Goal: Task Accomplishment & Management: Complete application form

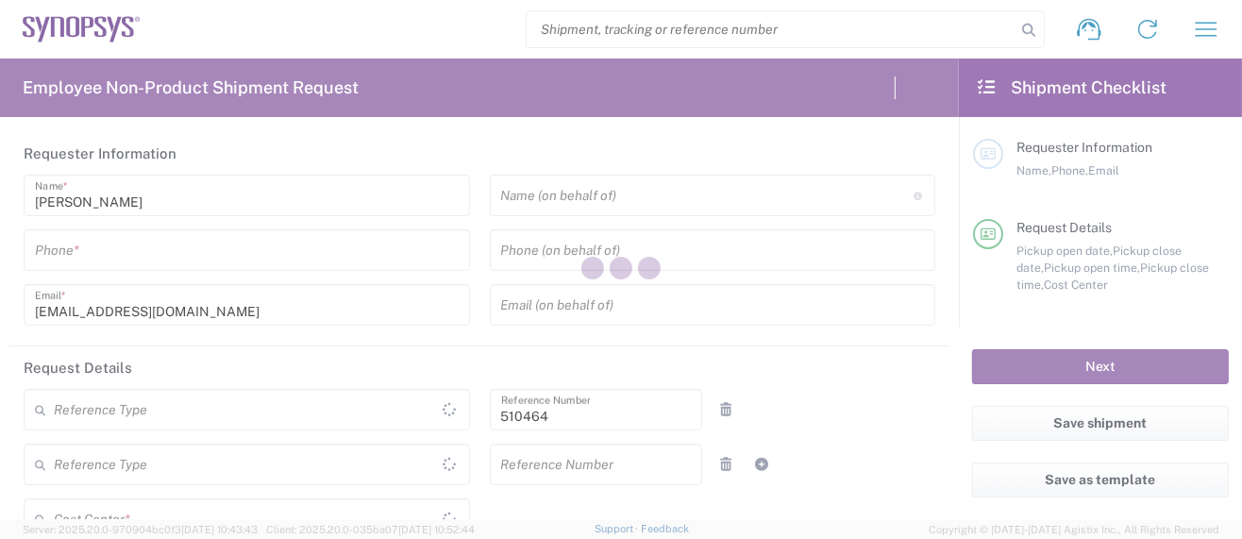
type input "Department"
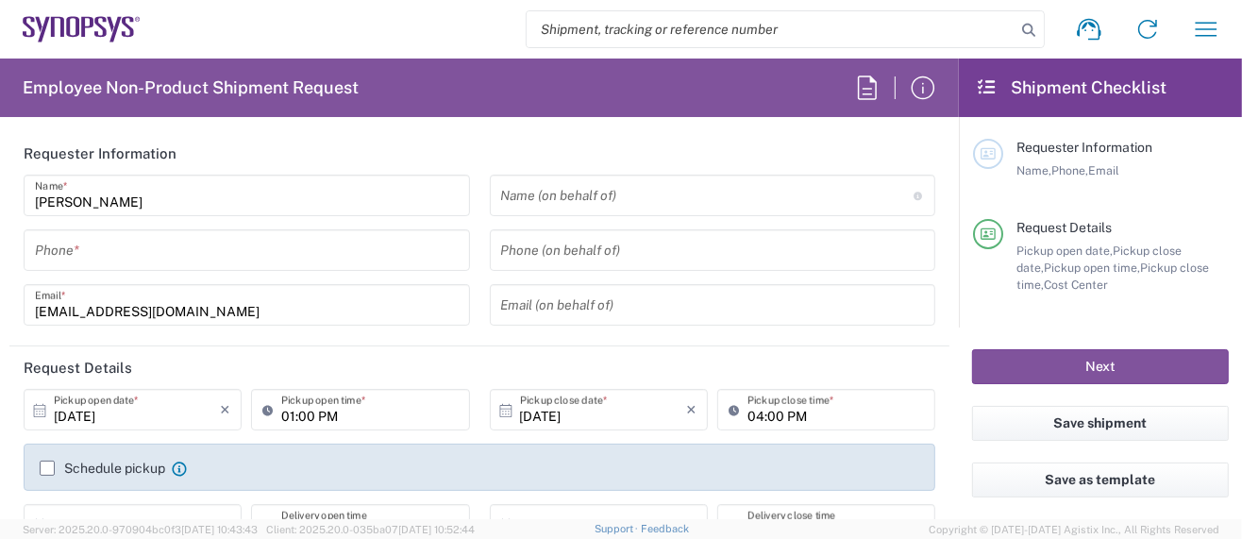
type input "[GEOGRAPHIC_DATA]"
type input "US01, SG, MSIP2, R&D 510464"
type input "Delivered at Place"
type input "[US_STATE]"
type input "[GEOGRAPHIC_DATA]"
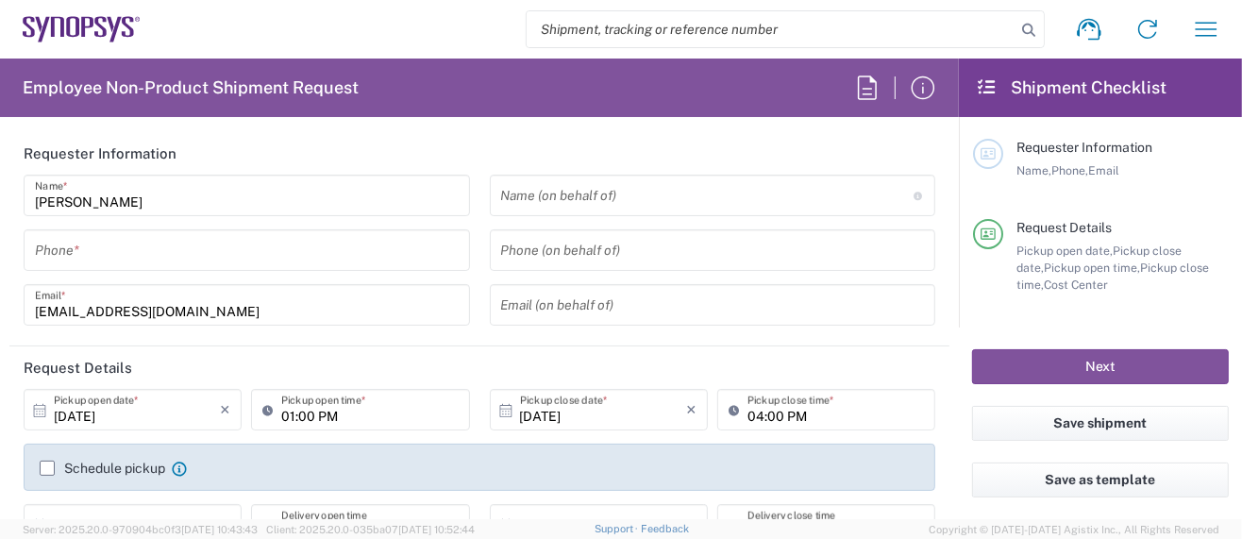
type input "Hillsboro US03"
click at [1212, 24] on icon "button" at bounding box center [1206, 29] width 30 height 30
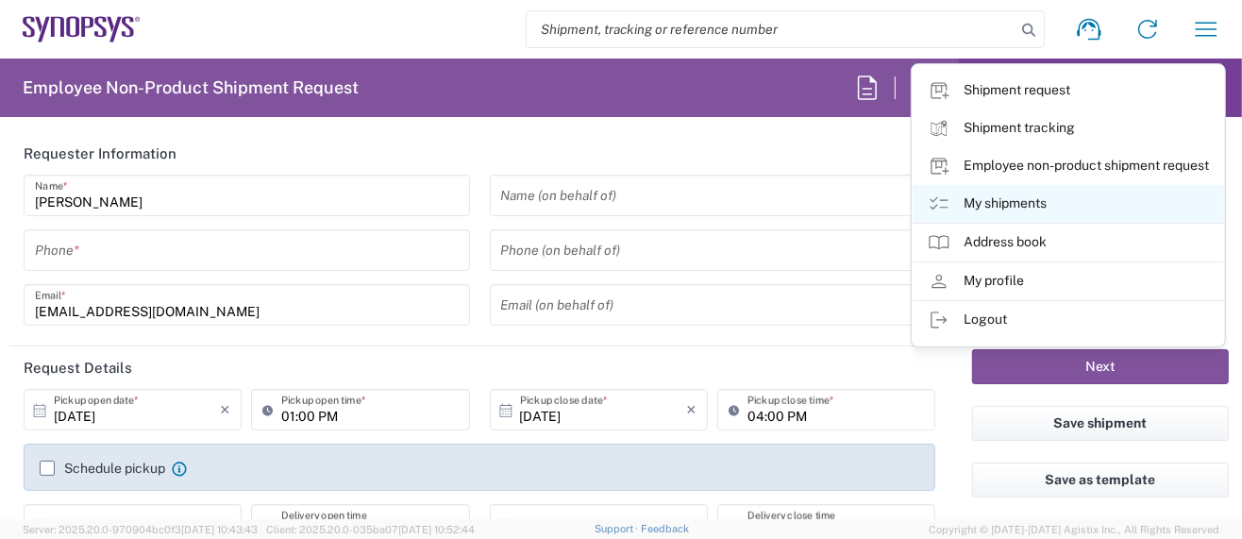
click at [1018, 198] on link "My shipments" at bounding box center [1067, 204] width 311 height 38
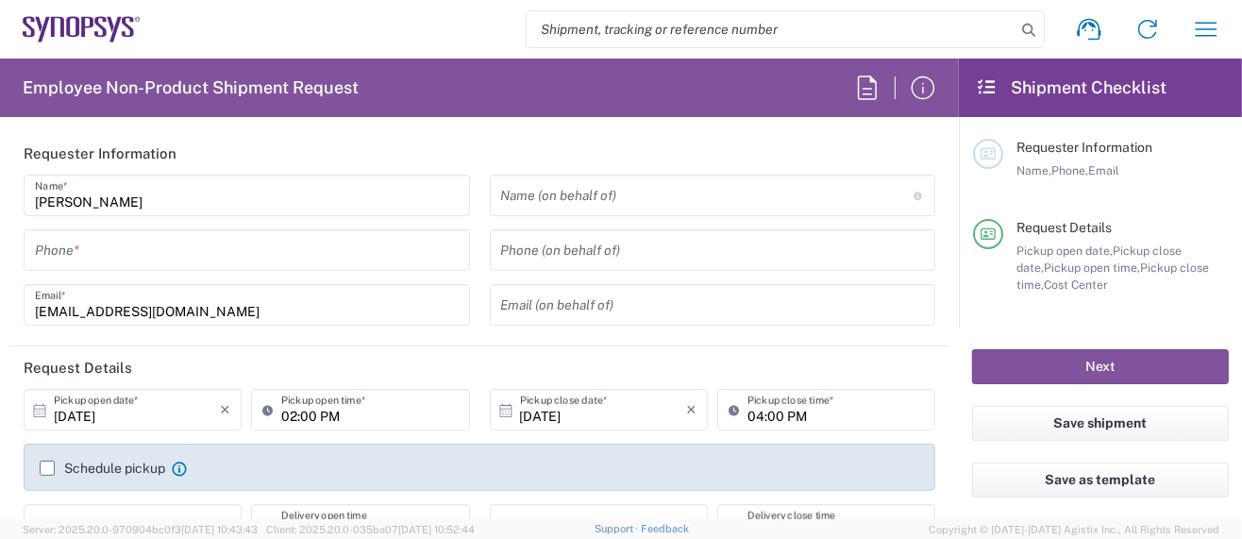
type input "Department"
type input "US01, SG, MSIP2, R&D 510464"
type input "Delivered at Place"
type input "[GEOGRAPHIC_DATA]"
type input "[US_STATE]"
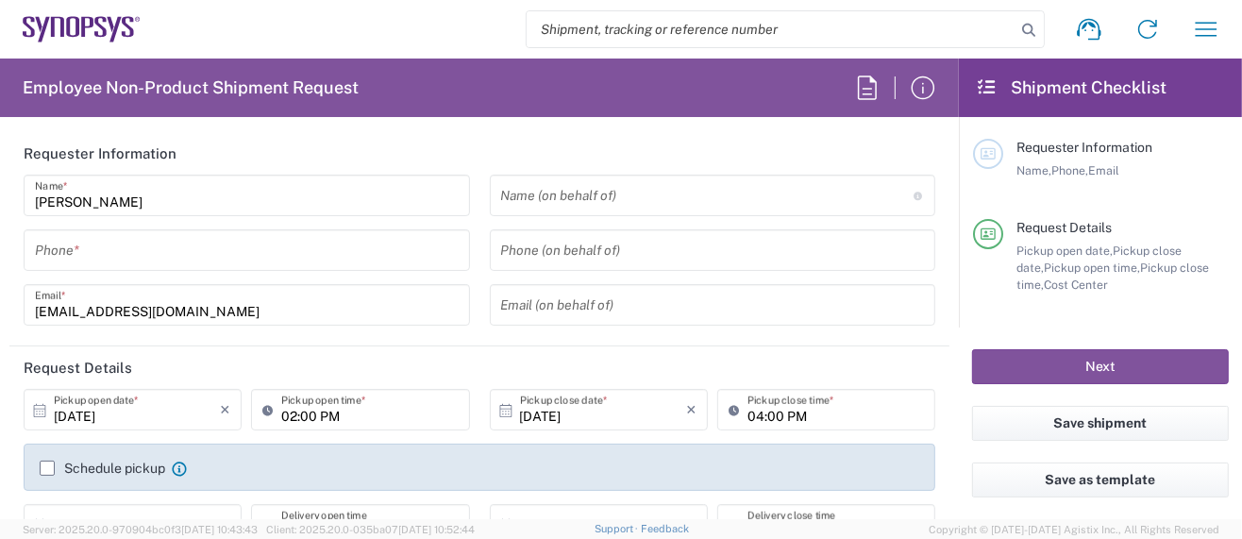
type input "[GEOGRAPHIC_DATA]"
type input "Hillsboro US03"
click at [1219, 22] on icon "button" at bounding box center [1206, 29] width 30 height 30
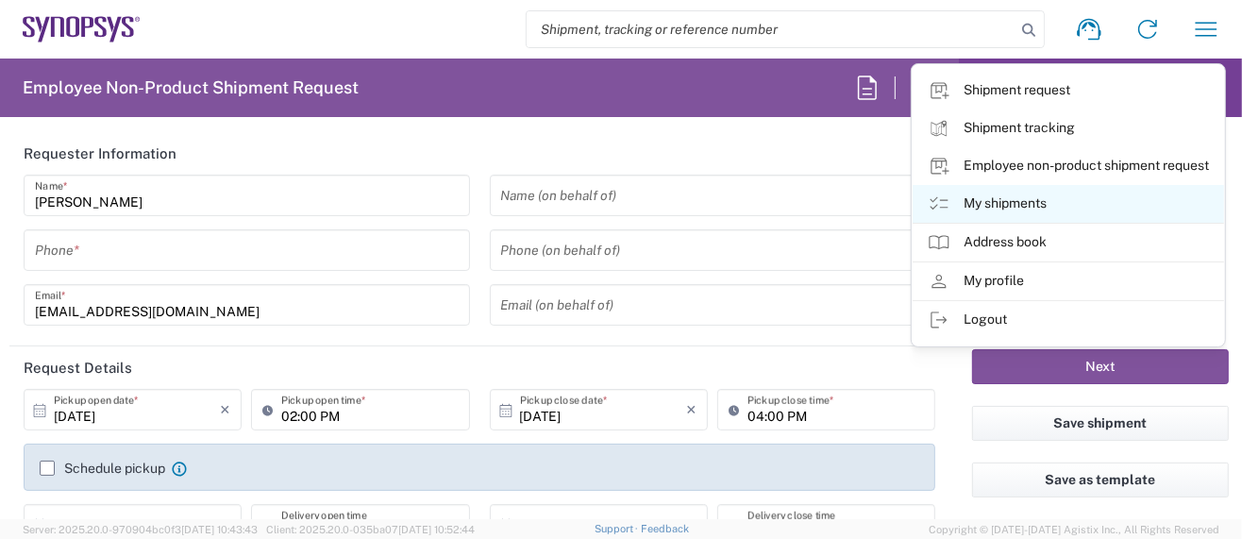
click at [1002, 207] on link "My shipments" at bounding box center [1067, 204] width 311 height 38
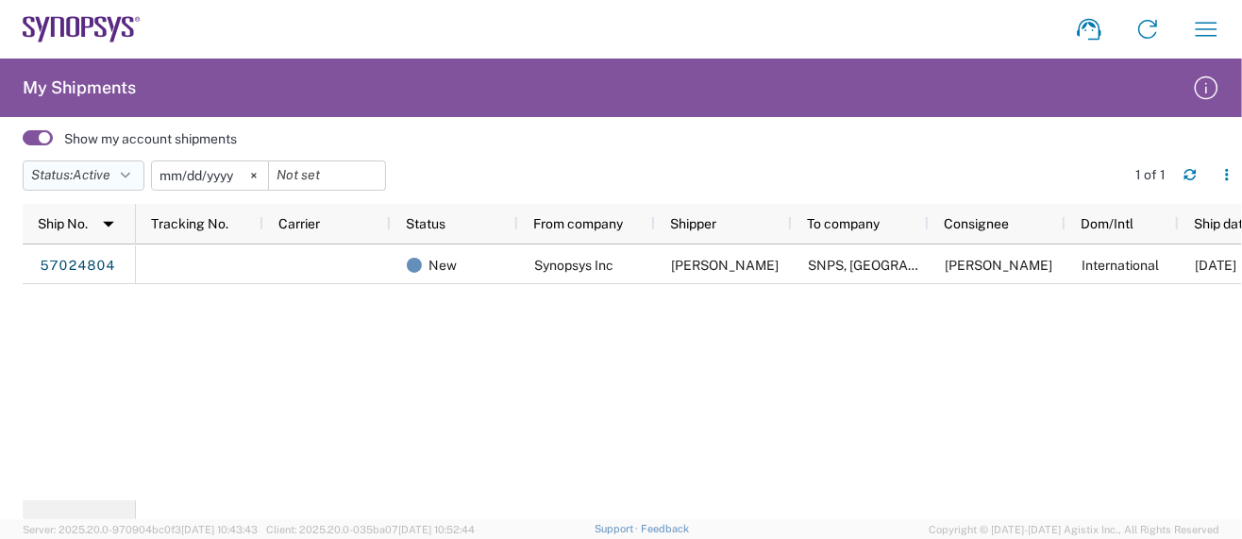
click at [130, 177] on icon "button" at bounding box center [125, 175] width 9 height 13
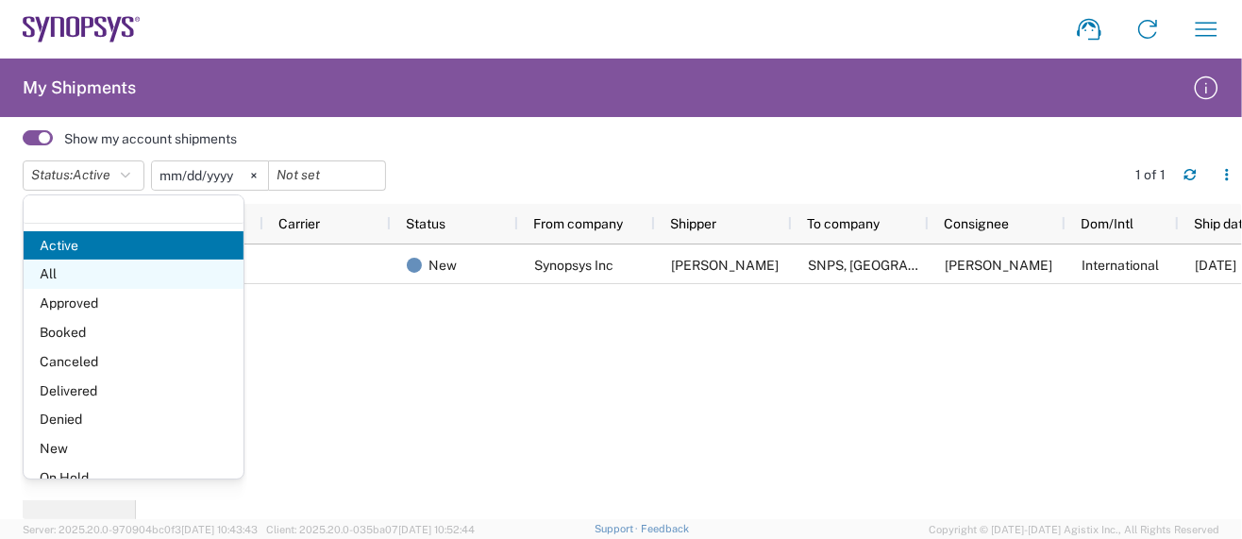
click at [81, 273] on span "All" at bounding box center [134, 273] width 220 height 29
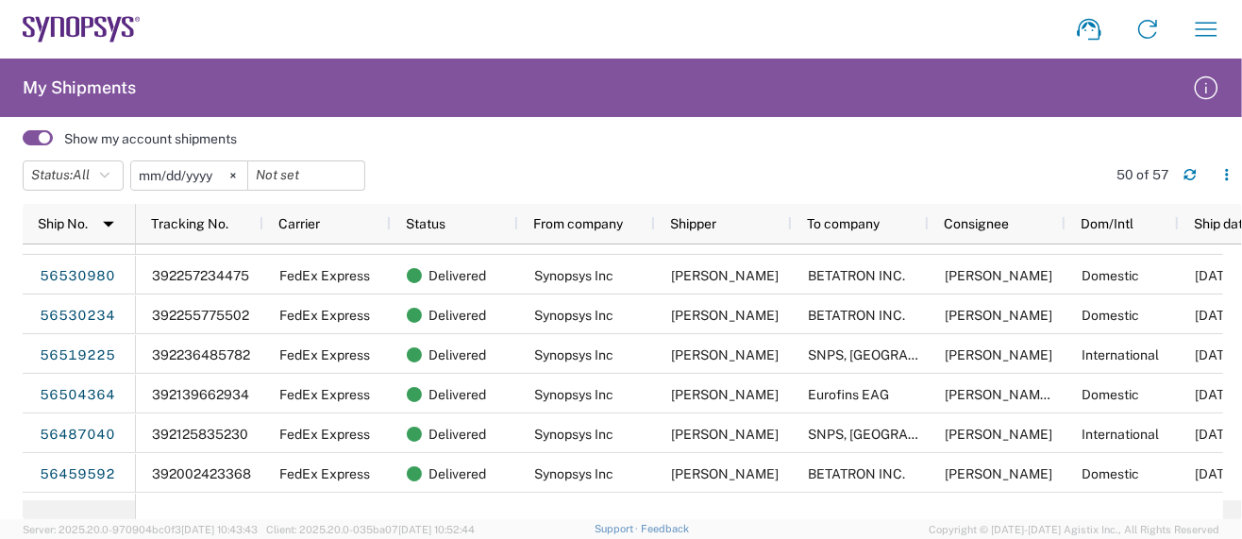
scroll to position [1383, 0]
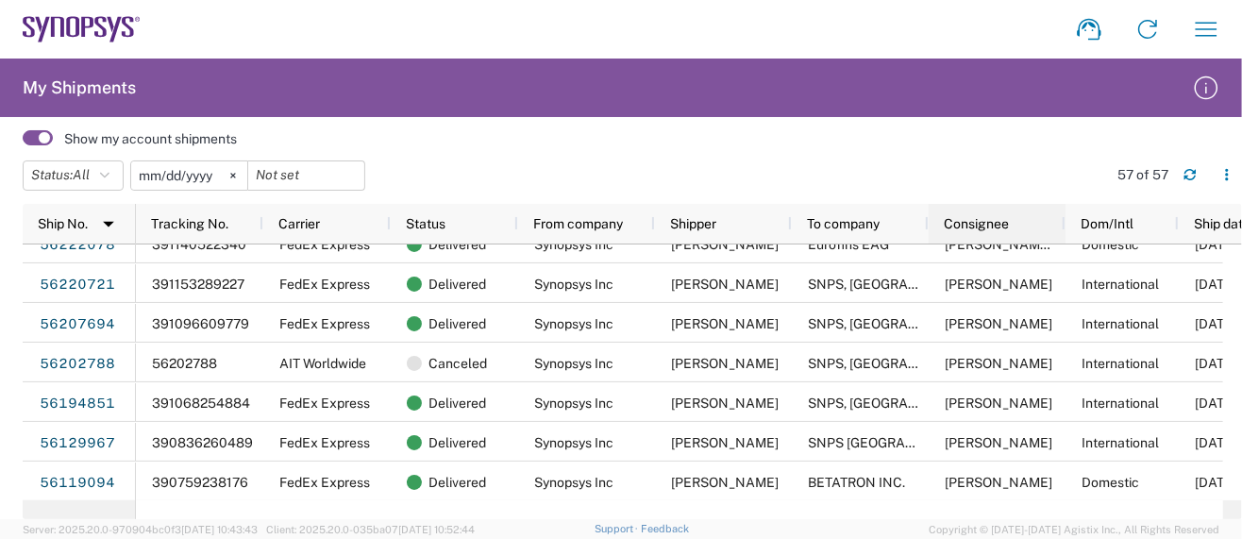
click at [994, 216] on span "Consignee" at bounding box center [976, 223] width 65 height 15
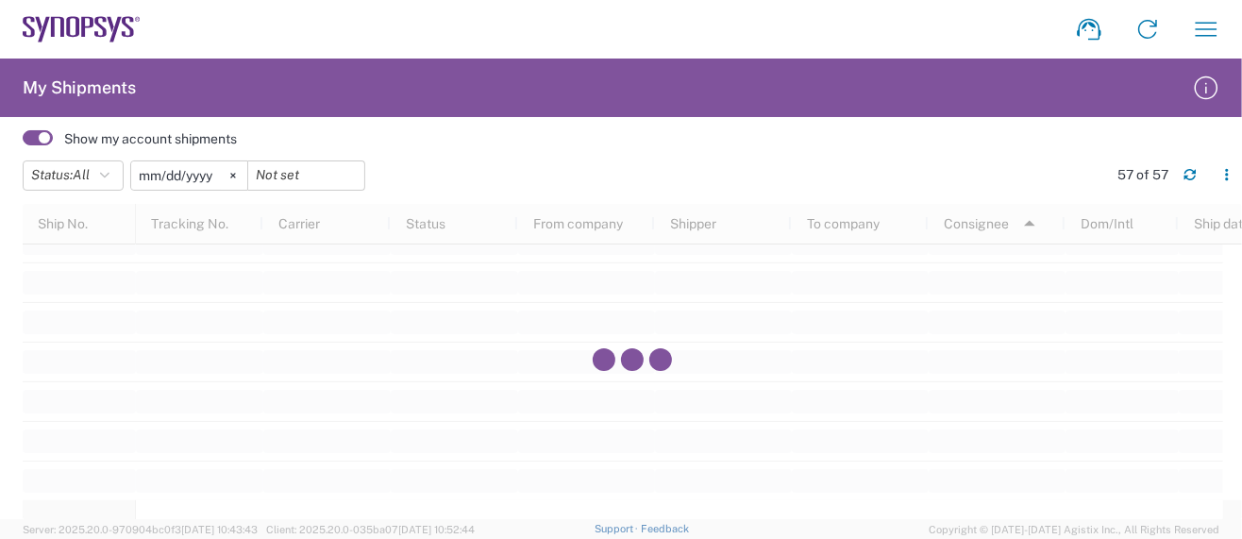
click at [1028, 219] on div at bounding box center [632, 361] width 1219 height 315
drag, startPoint x: 1234, startPoint y: 451, endPoint x: 1194, endPoint y: 337, distance: 121.2
click at [1236, 343] on div at bounding box center [632, 361] width 1219 height 315
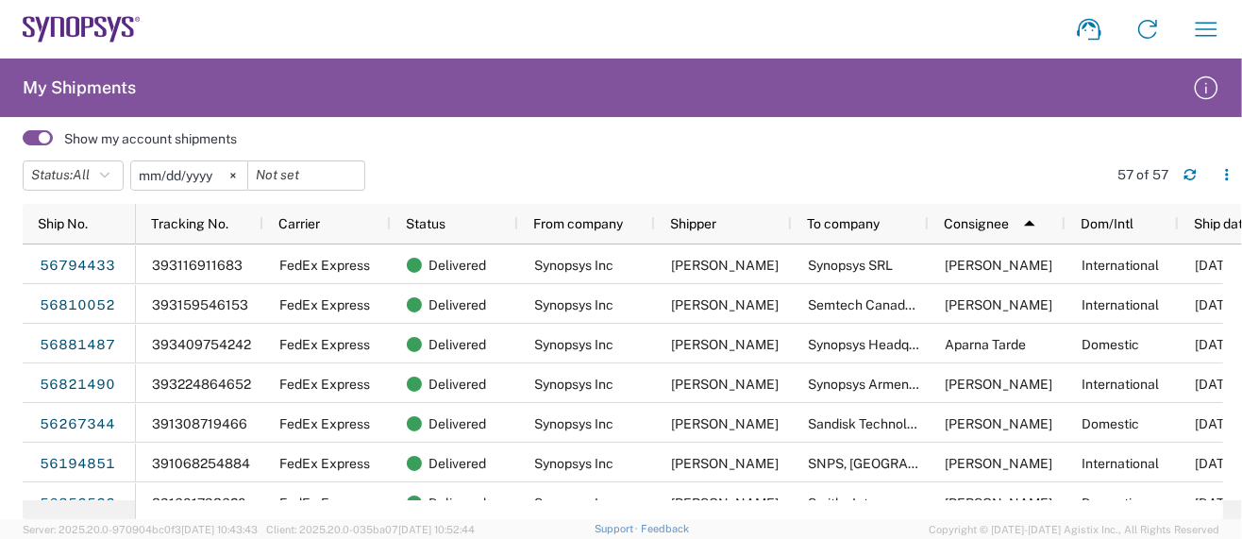
click at [873, 148] on div "Show my account shipments" at bounding box center [632, 138] width 1219 height 25
click at [1222, 42] on button "button" at bounding box center [1205, 29] width 45 height 45
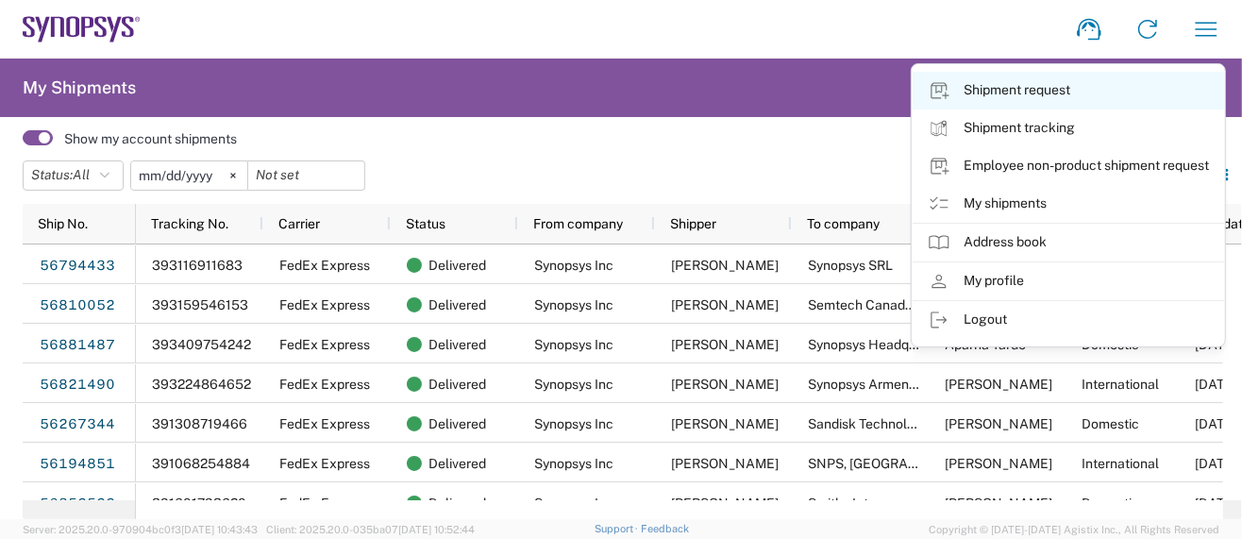
click at [1049, 100] on link "Shipment request" at bounding box center [1067, 91] width 311 height 38
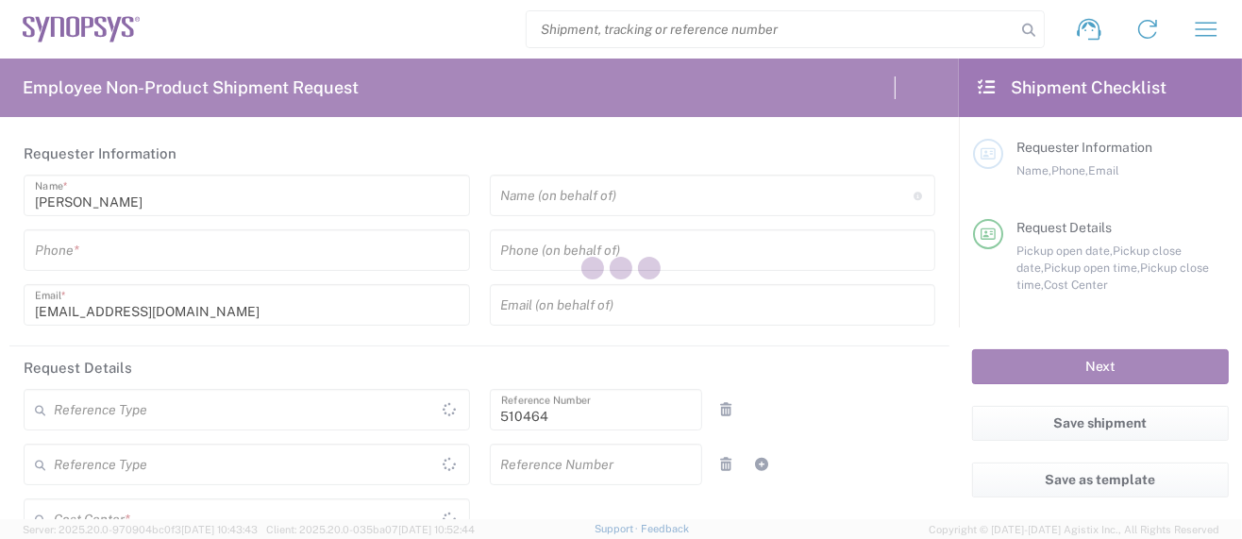
type input "Department"
type input "US01, SG, MSIP2, R&D 510464"
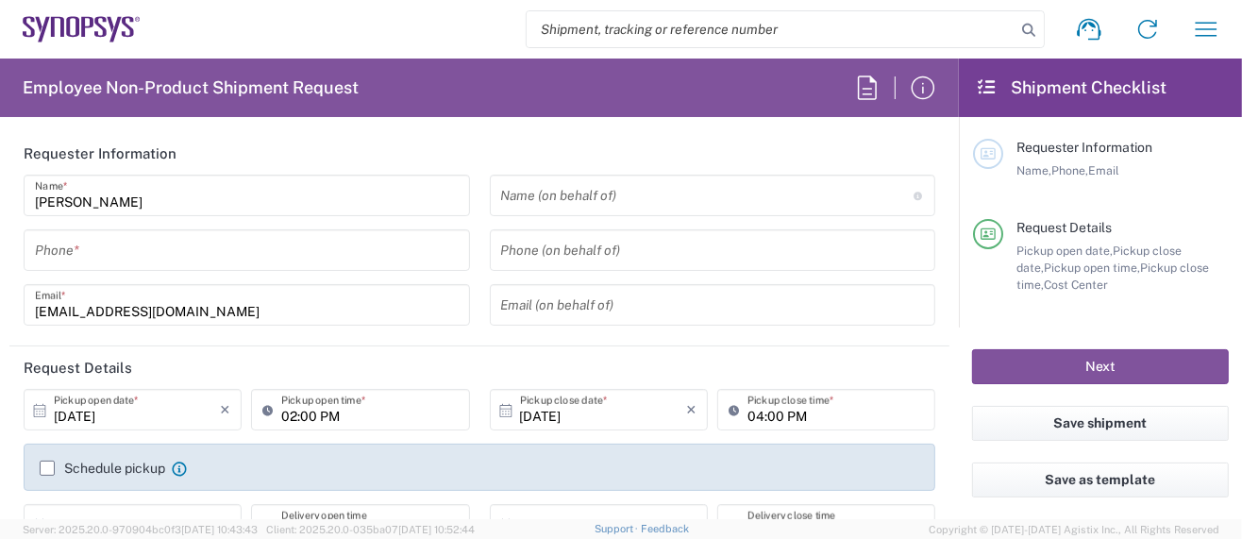
type input "Delivered at Place"
type input "United States"
type input "Oregon"
type input "United States"
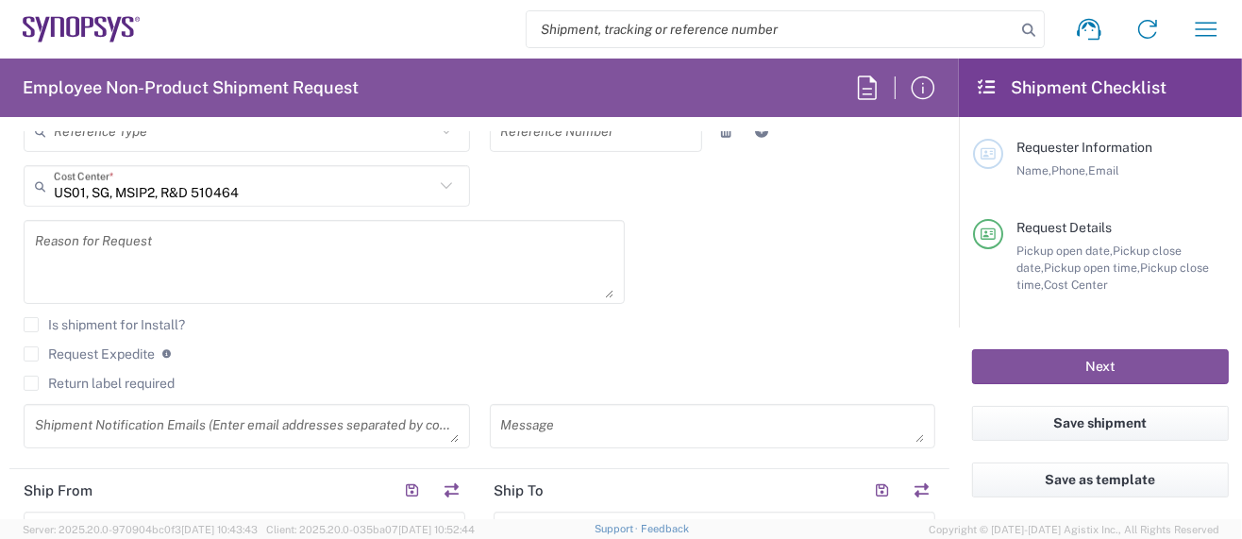
type input "Hillsboro US03"
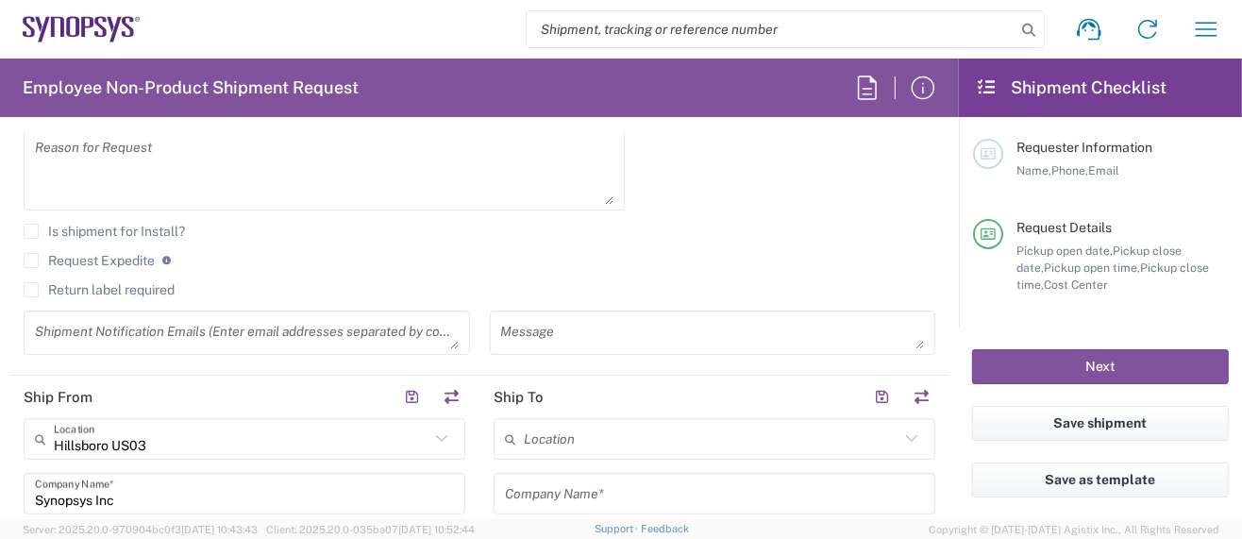
scroll to position [628, 0]
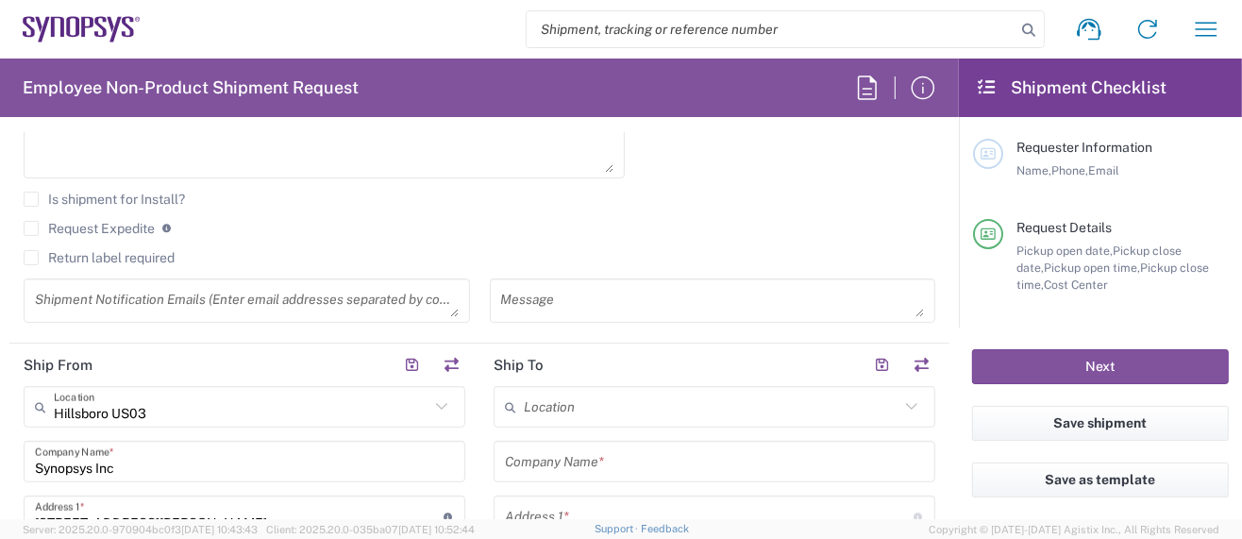
click at [573, 449] on input "text" at bounding box center [714, 461] width 419 height 33
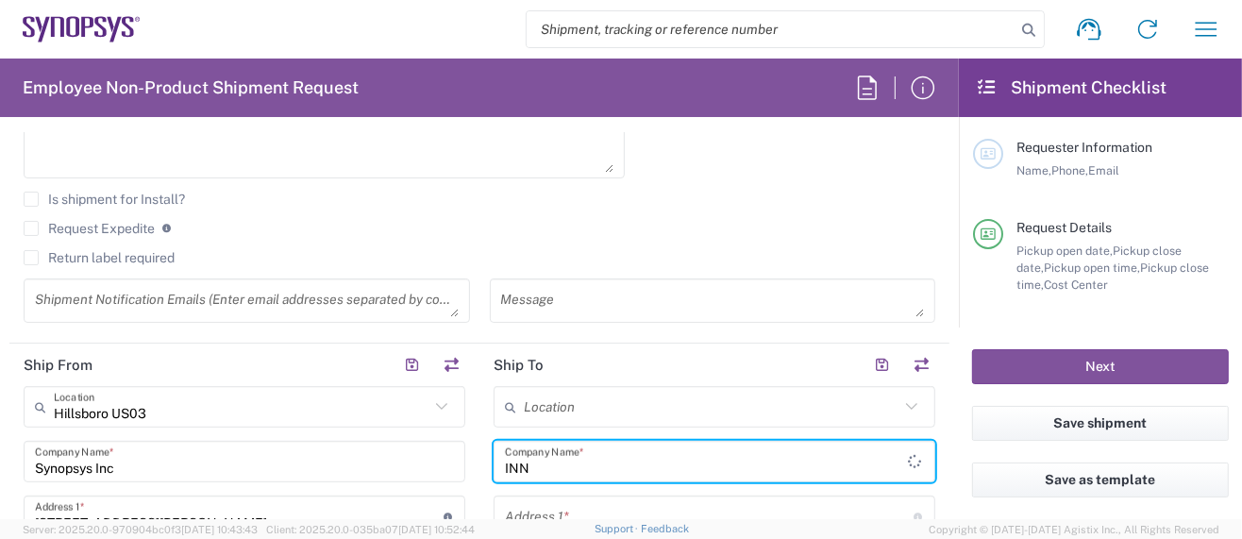
scroll to position [646, 0]
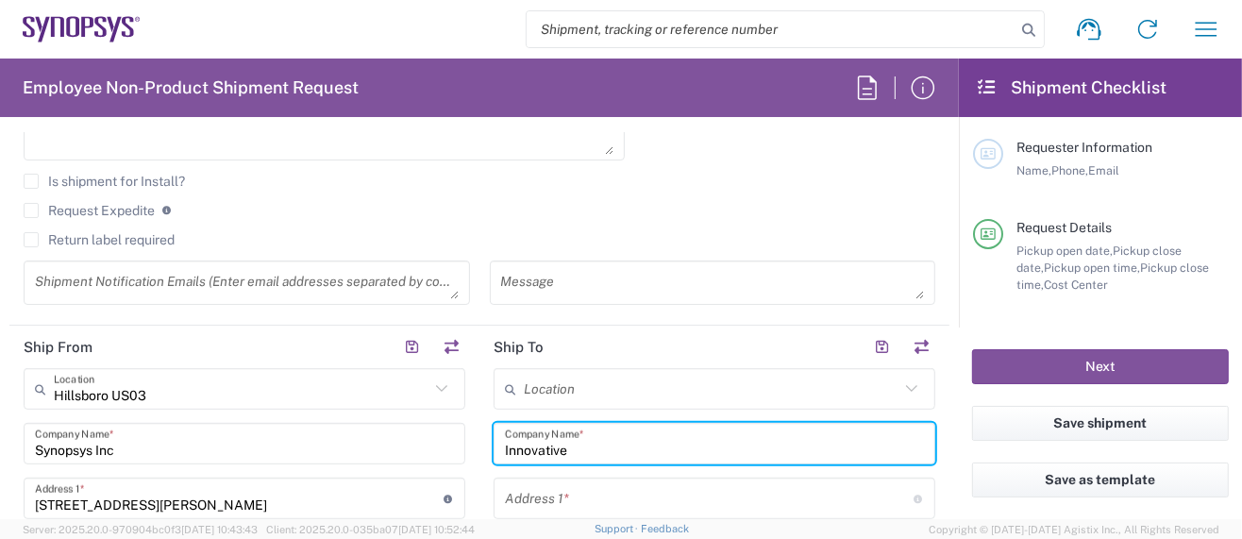
click at [509, 446] on input "Innovative" at bounding box center [714, 443] width 419 height 33
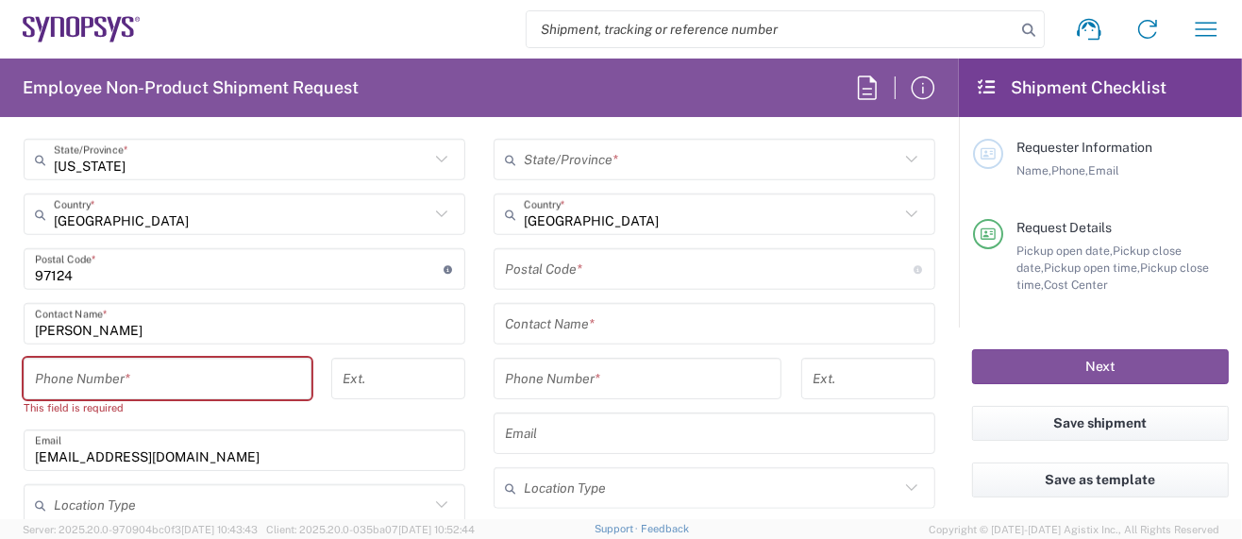
scroll to position [898, 0]
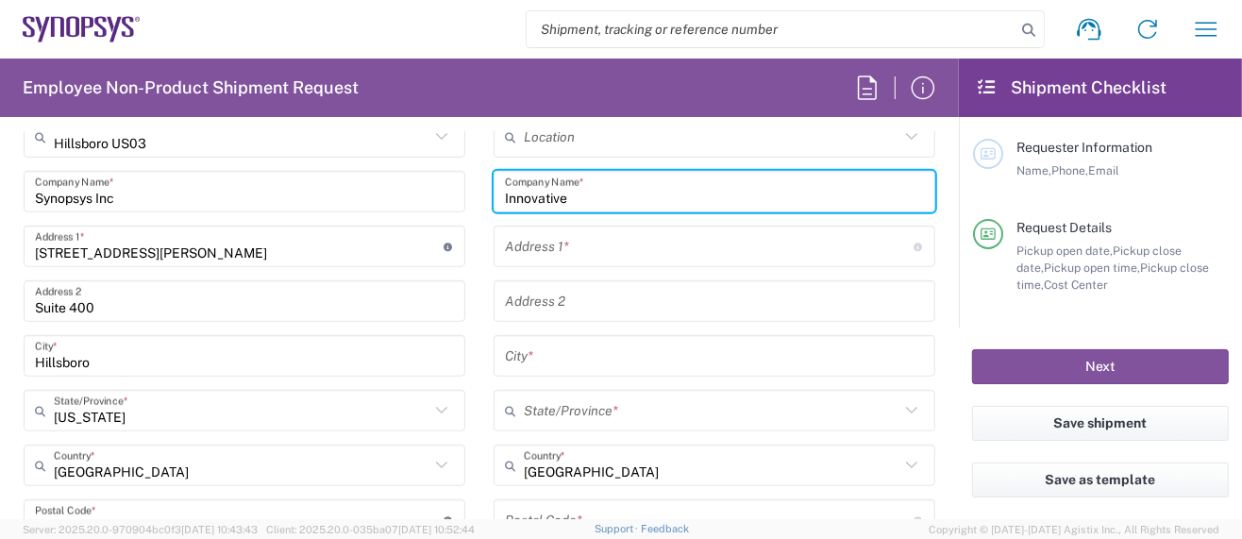
drag, startPoint x: 573, startPoint y: 197, endPoint x: 436, endPoint y: 168, distance: 139.9
click at [436, 168] on div "Ship From Hillsboro US03 Location Hillsboro US03 Aachen DE04 Agrate Brianza IT0…" at bounding box center [479, 495] width 940 height 843
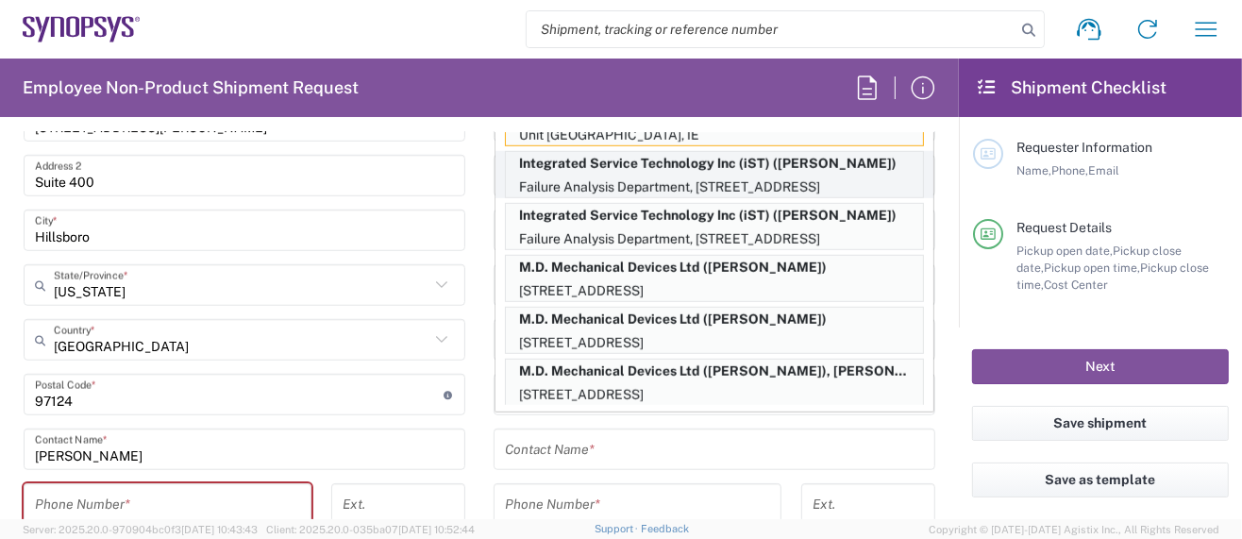
scroll to position [646, 0]
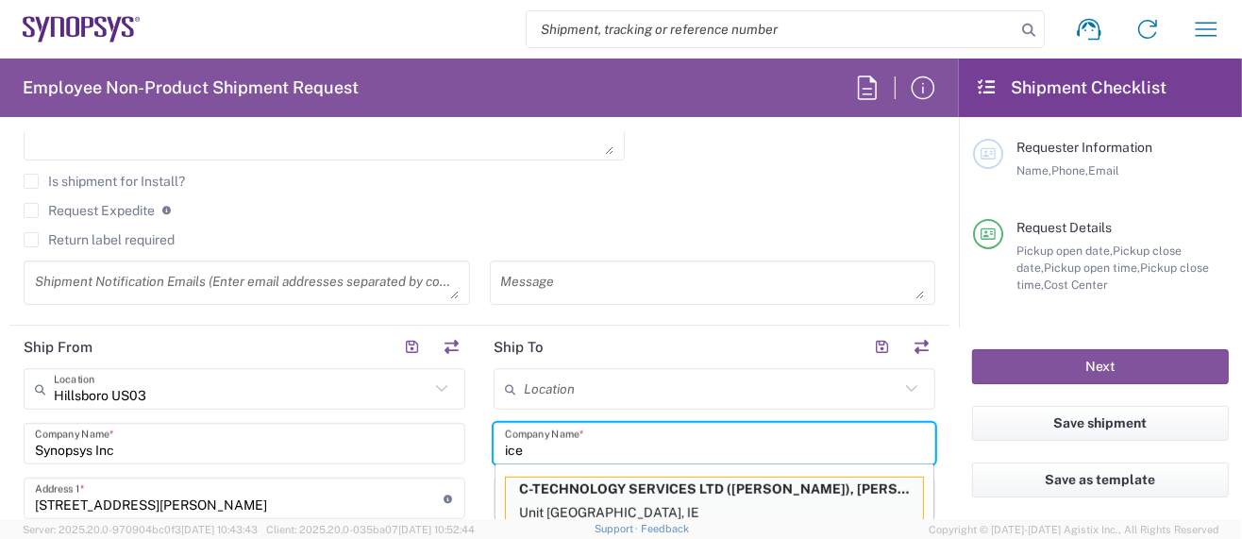
drag, startPoint x: 517, startPoint y: 442, endPoint x: 474, endPoint y: 440, distance: 43.4
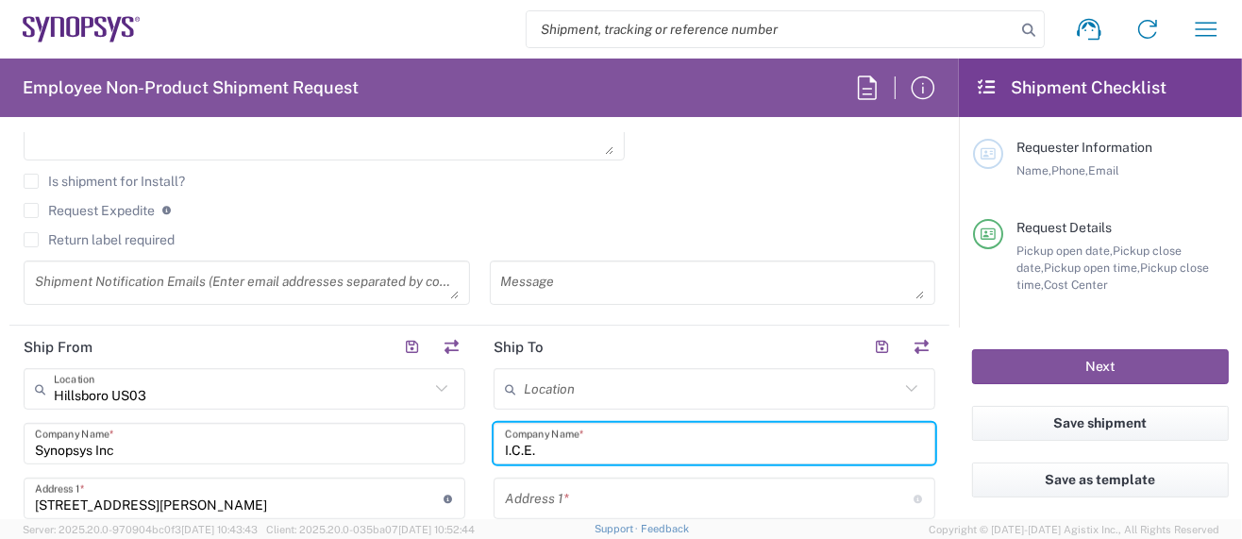
scroll to position [773, 0]
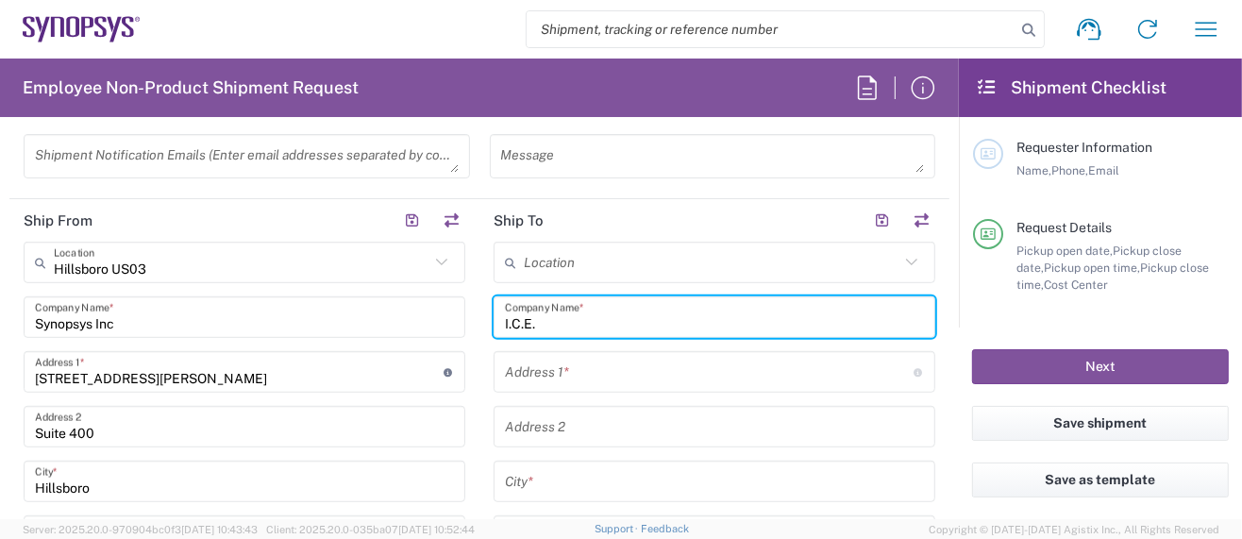
type input "I.C.E"
drag, startPoint x: 527, startPoint y: 313, endPoint x: 405, endPoint y: 294, distance: 124.1
